Goal: Task Accomplishment & Management: Complete application form

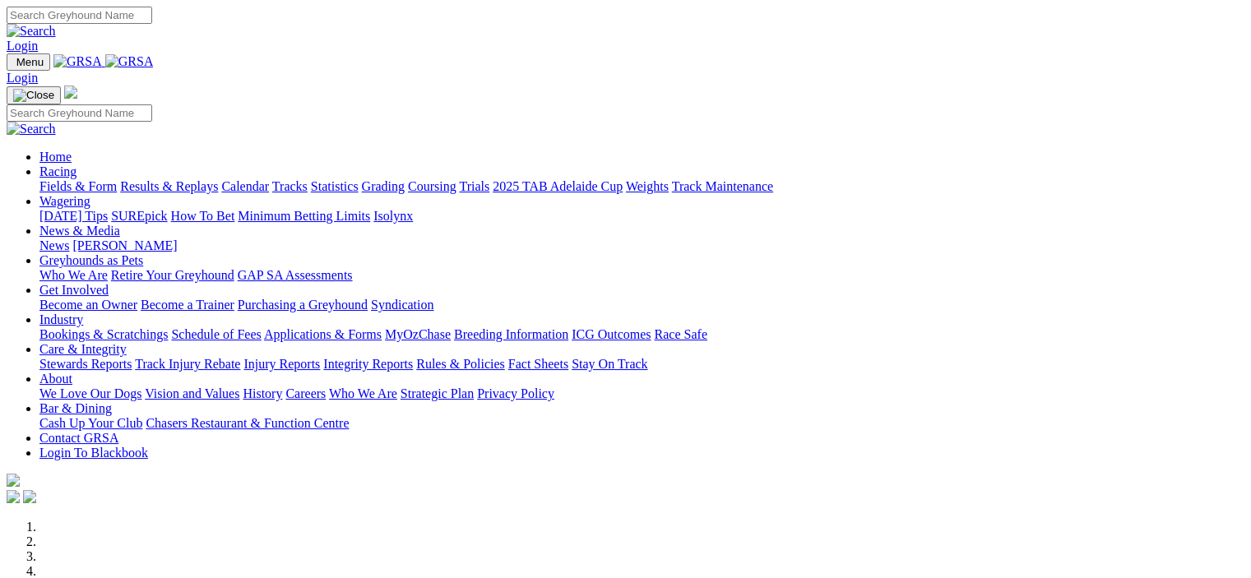
click at [83, 313] on link "Industry" at bounding box center [61, 320] width 44 height 14
click at [382, 327] on link "Applications & Forms" at bounding box center [323, 334] width 118 height 14
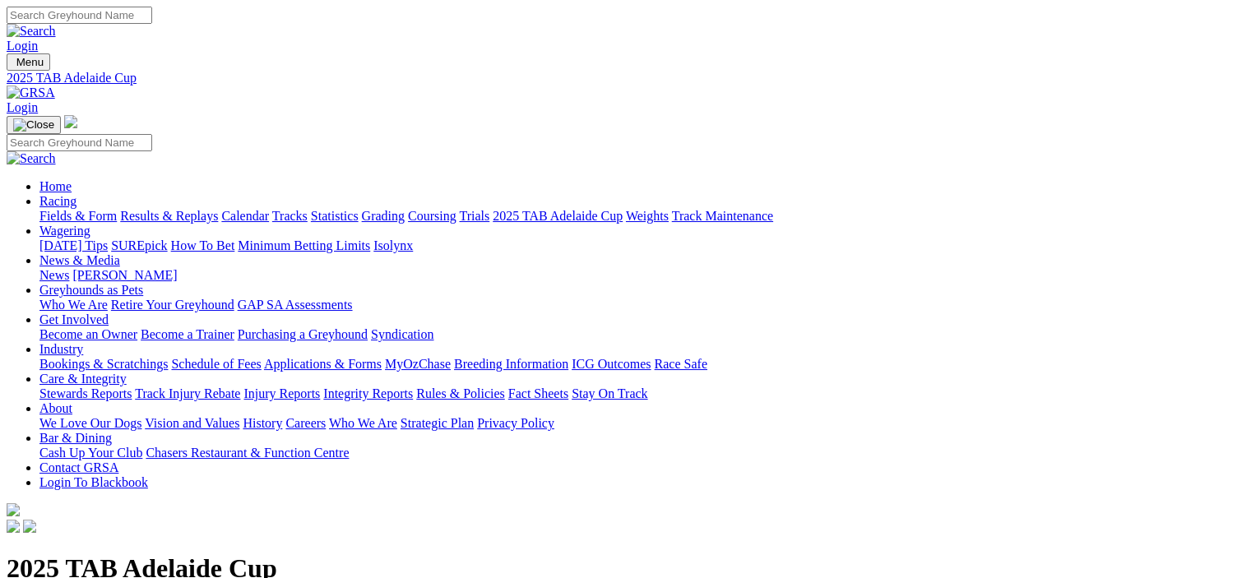
click at [382, 357] on link "Applications & Forms" at bounding box center [323, 364] width 118 height 14
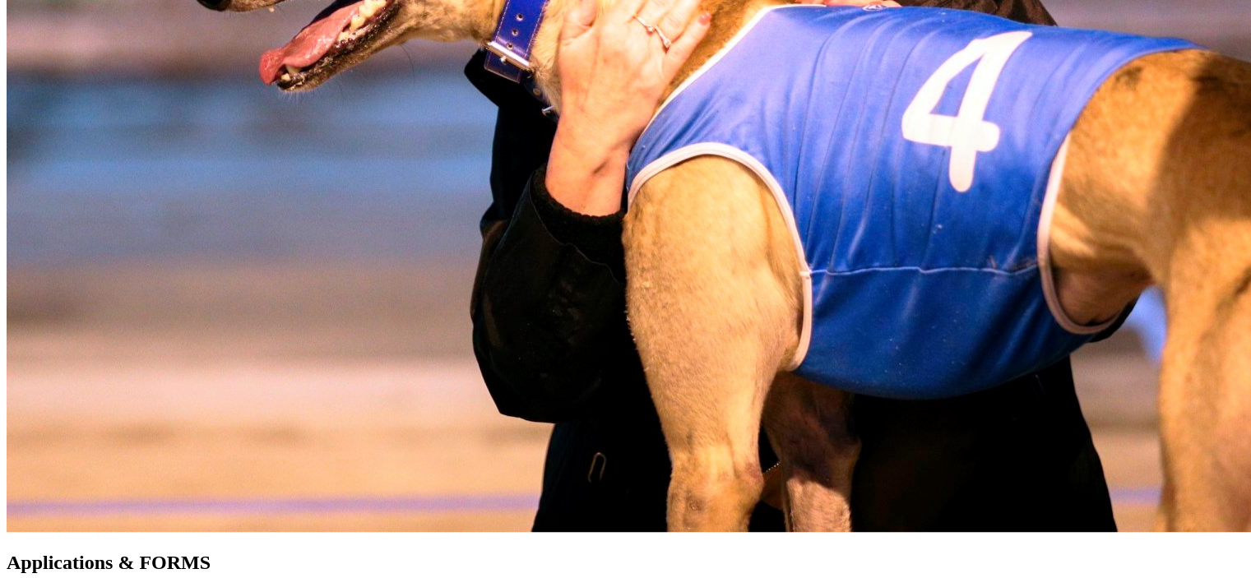
scroll to position [1316, 0]
